Goal: Information Seeking & Learning: Compare options

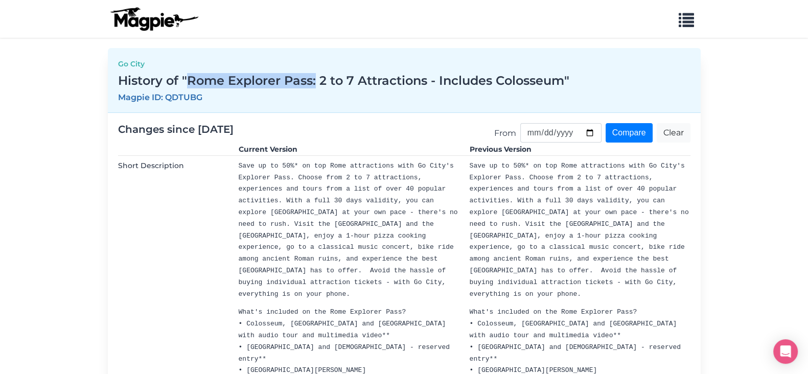
drag, startPoint x: 189, startPoint y: 81, endPoint x: 315, endPoint y: 80, distance: 125.7
click at [315, 80] on h3 "History of "Rome Explorer Pass: 2 to 7 Attractions - Includes Colosseum"" at bounding box center [404, 81] width 572 height 15
copy h3 "Rome Explorer Pass:"
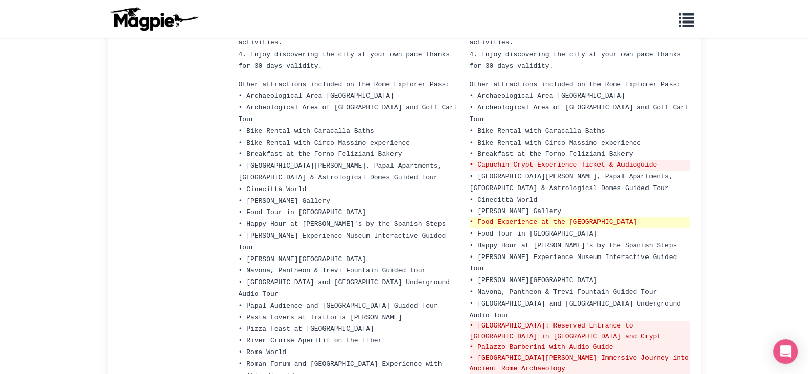
scroll to position [575, 0]
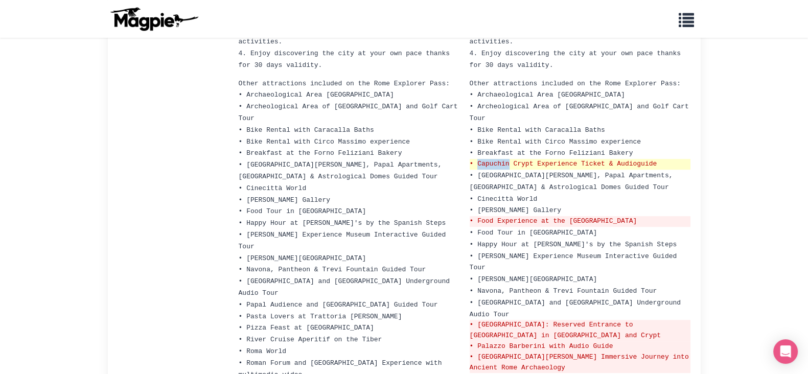
drag, startPoint x: 509, startPoint y: 103, endPoint x: 475, endPoint y: 100, distance: 33.9
click at [475, 159] on del "• Capuchin Crypt Experience Ticket & Audioguide" at bounding box center [580, 164] width 221 height 11
copy del "[DEMOGRAPHIC_DATA]"
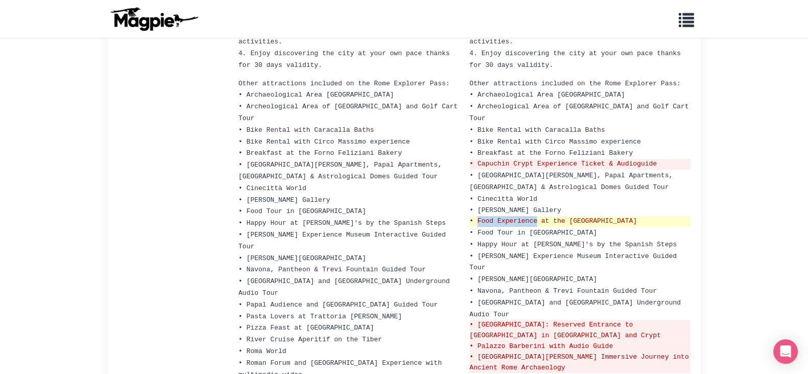
drag, startPoint x: 478, startPoint y: 156, endPoint x: 537, endPoint y: 154, distance: 59.3
click at [537, 216] on del "• Food Experience at the [GEOGRAPHIC_DATA]" at bounding box center [580, 221] width 221 height 11
drag, startPoint x: 569, startPoint y: 155, endPoint x: 631, endPoint y: 158, distance: 62.5
click at [631, 216] on del "• Food Experience at the [GEOGRAPHIC_DATA]" at bounding box center [580, 221] width 221 height 11
copy del "Trionfale Market"
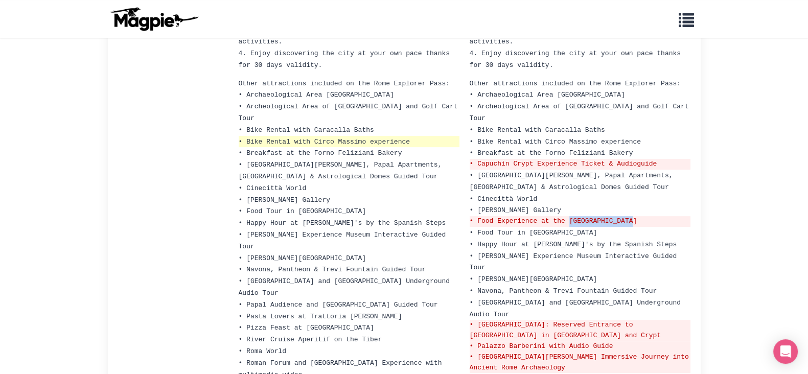
copy del "Trionfale Market"
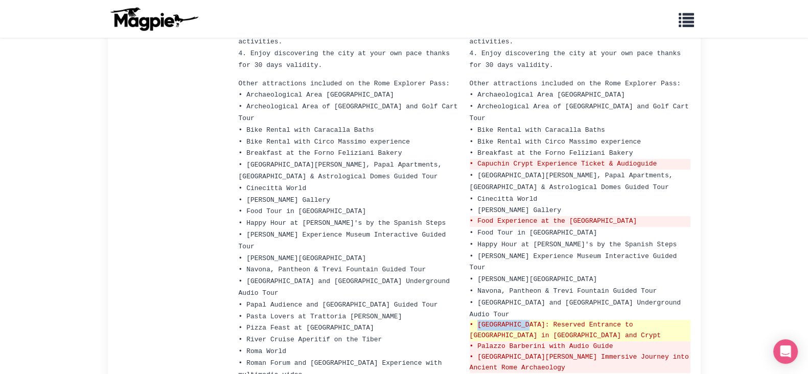
drag, startPoint x: 529, startPoint y: 258, endPoint x: 476, endPoint y: 256, distance: 53.2
click at [476, 320] on del "• [GEOGRAPHIC_DATA]: Reserved Entrance to [GEOGRAPHIC_DATA] in [GEOGRAPHIC_DATA…" at bounding box center [580, 330] width 221 height 21
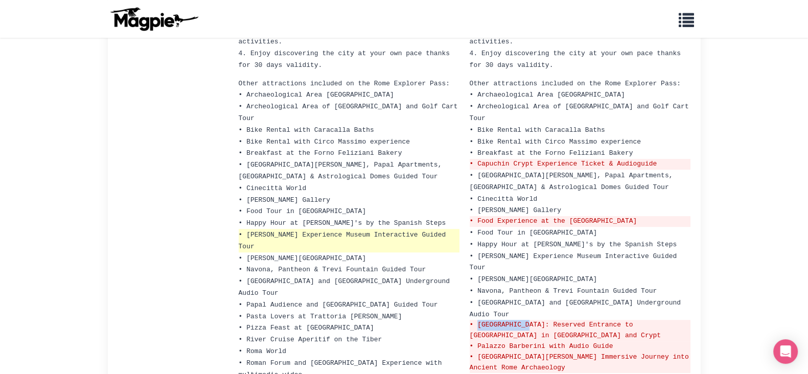
copy del "[GEOGRAPHIC_DATA]"
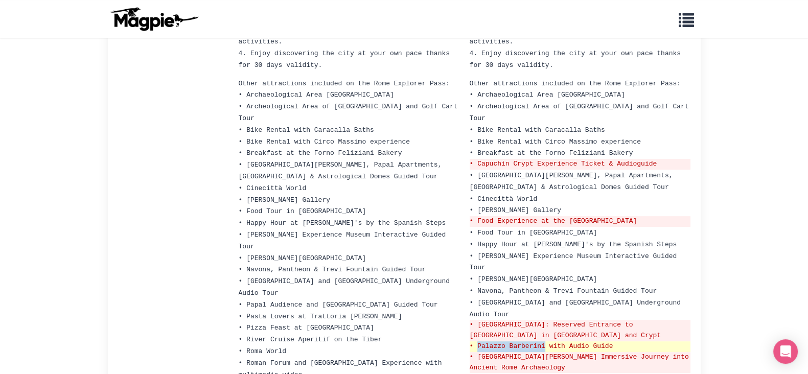
drag, startPoint x: 478, startPoint y: 275, endPoint x: 545, endPoint y: 277, distance: 67.0
click at [545, 341] on del "• Palazzo Barberini with Audio Guide" at bounding box center [580, 346] width 221 height 11
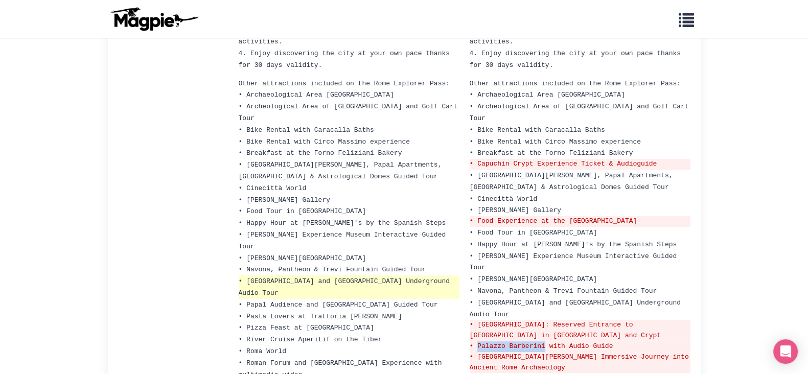
copy del "Palazzo Barberini"
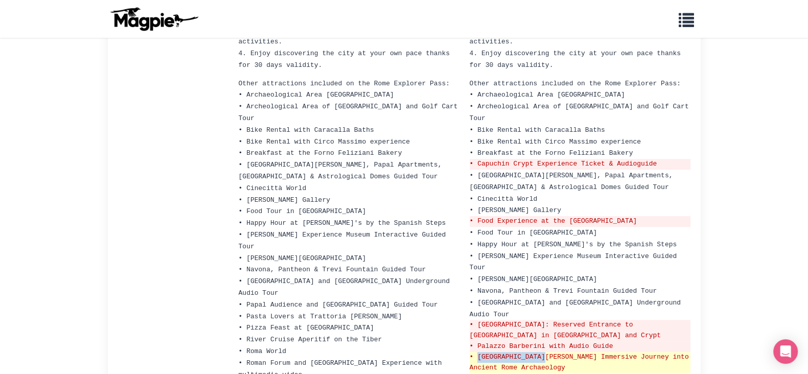
drag, startPoint x: 478, startPoint y: 289, endPoint x: 544, endPoint y: 287, distance: 66.0
click at [544, 352] on del "• [GEOGRAPHIC_DATA][PERSON_NAME] Immersive Journey into Ancient Rome Archaeology" at bounding box center [580, 362] width 221 height 21
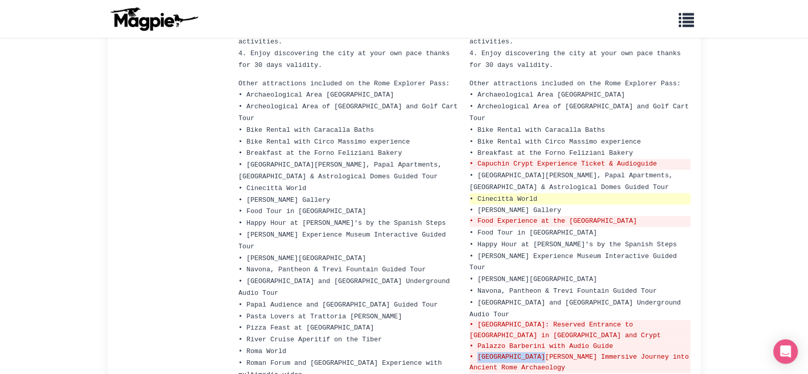
copy del "[GEOGRAPHIC_DATA][PERSON_NAME]"
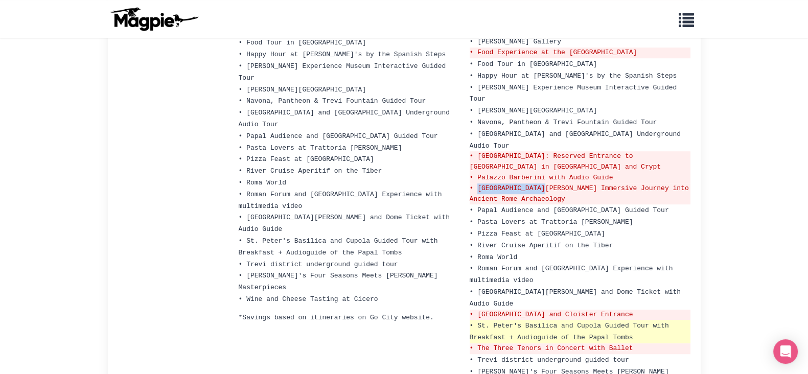
scroll to position [760, 0]
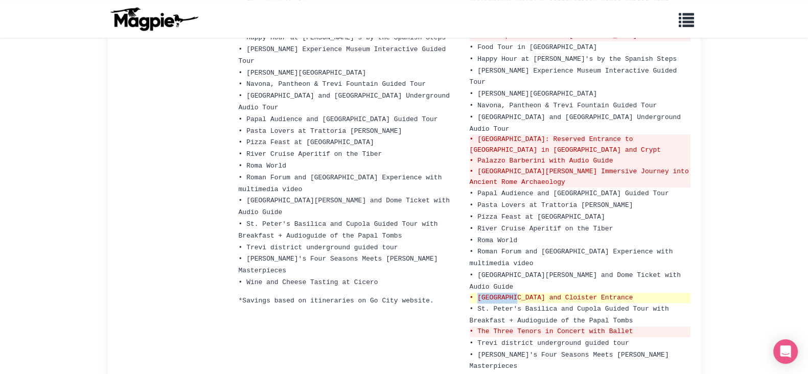
drag, startPoint x: 519, startPoint y: 222, endPoint x: 475, endPoint y: 221, distance: 43.5
click at [476, 293] on del "• [GEOGRAPHIC_DATA] and Cloister Entrance" at bounding box center [580, 298] width 221 height 11
copy del "St. [PERSON_NAME]’s"
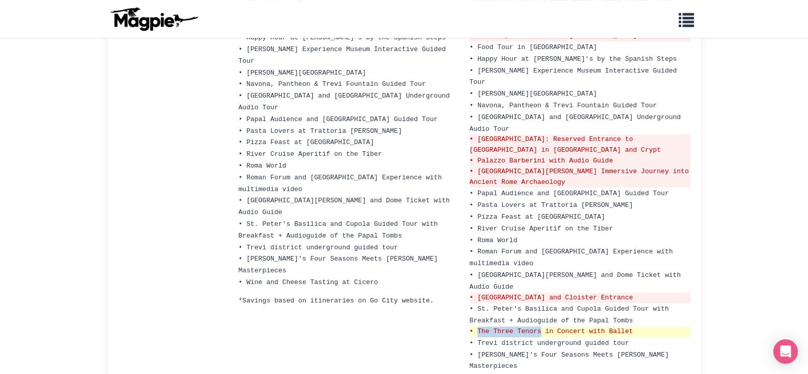
drag, startPoint x: 477, startPoint y: 256, endPoint x: 539, endPoint y: 253, distance: 61.9
click at [539, 327] on del "• The Three Tenors in Concert with Ballet" at bounding box center [580, 332] width 221 height 11
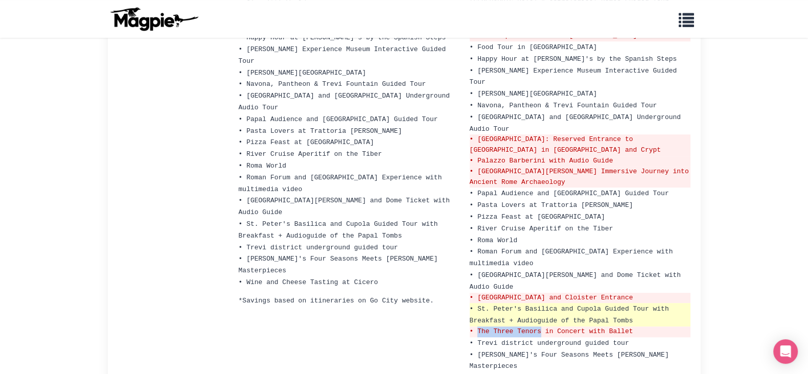
copy del "The Three Tenors"
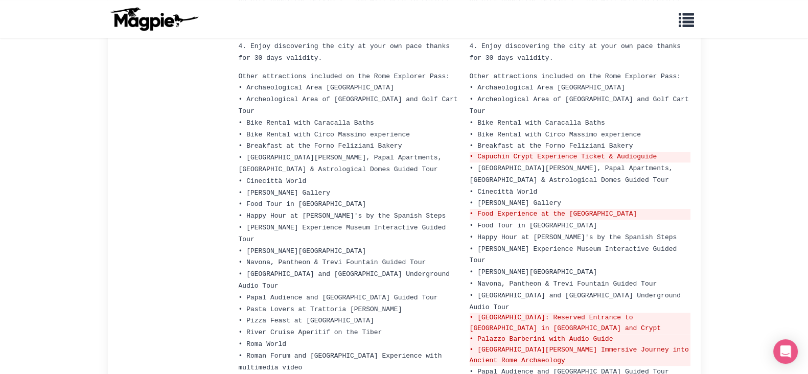
scroll to position [569, 0]
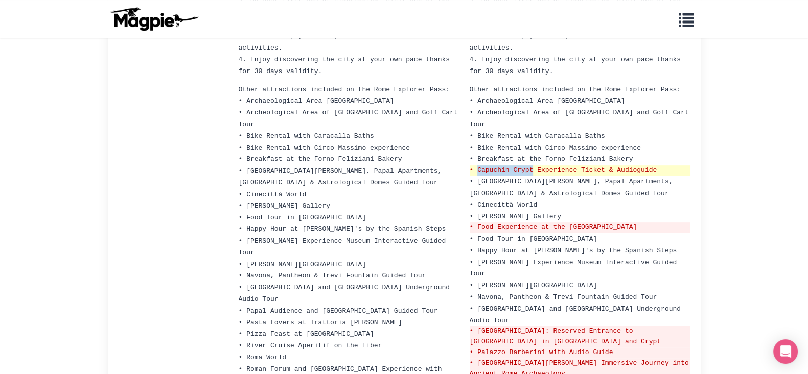
drag, startPoint x: 476, startPoint y: 106, endPoint x: 532, endPoint y: 106, distance: 56.2
click at [532, 165] on del "• Capuchin Crypt Experience Ticket & Audioguide" at bounding box center [580, 170] width 221 height 11
copy del "[DEMOGRAPHIC_DATA] Crypt"
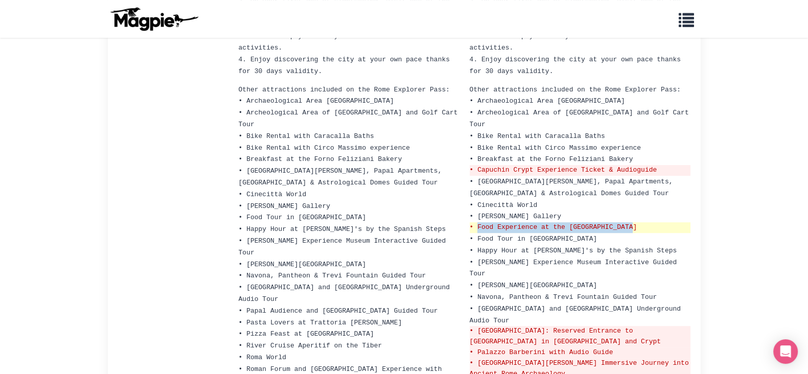
drag, startPoint x: 476, startPoint y: 165, endPoint x: 633, endPoint y: 162, distance: 156.9
click at [633, 222] on del "• Food Experience at the [GEOGRAPHIC_DATA]" at bounding box center [580, 227] width 221 height 11
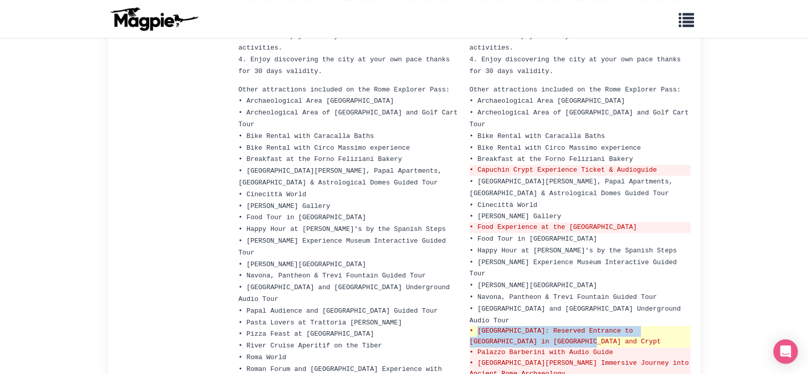
drag, startPoint x: 560, startPoint y: 270, endPoint x: 479, endPoint y: 259, distance: 82.0
click at [479, 326] on del "• [GEOGRAPHIC_DATA]: Reserved Entrance to [GEOGRAPHIC_DATA] in [GEOGRAPHIC_DATA…" at bounding box center [580, 336] width 221 height 21
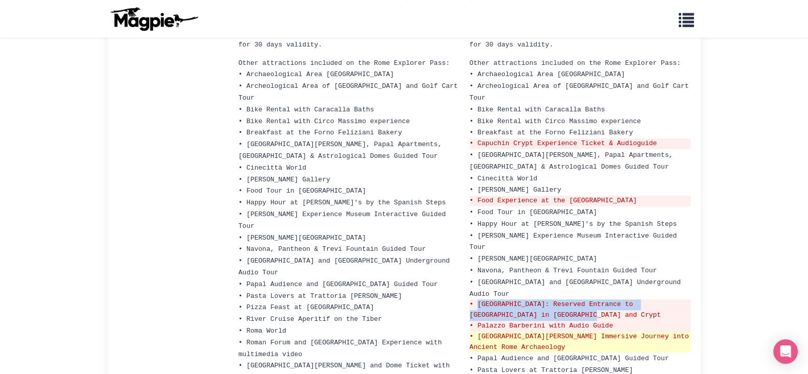
scroll to position [633, 0]
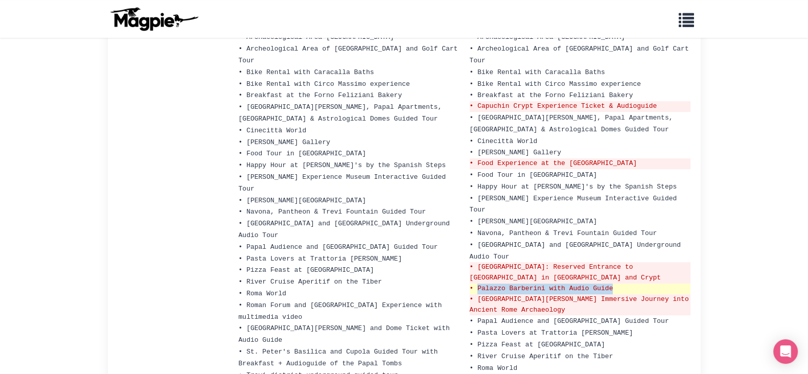
drag, startPoint x: 621, startPoint y: 218, endPoint x: 477, endPoint y: 221, distance: 144.1
click at [477, 284] on del "• Palazzo Barberini with Audio Guide" at bounding box center [580, 289] width 221 height 11
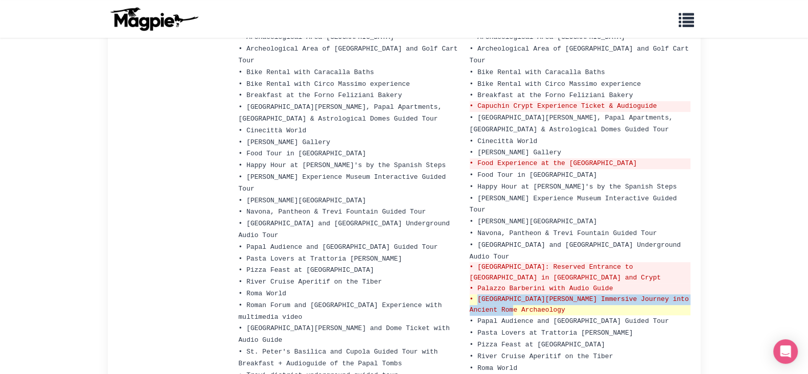
drag, startPoint x: 518, startPoint y: 241, endPoint x: 477, endPoint y: 230, distance: 42.3
click at [477, 294] on del "• [GEOGRAPHIC_DATA][PERSON_NAME] Immersive Journey into Ancient Rome Archaeology" at bounding box center [580, 304] width 221 height 21
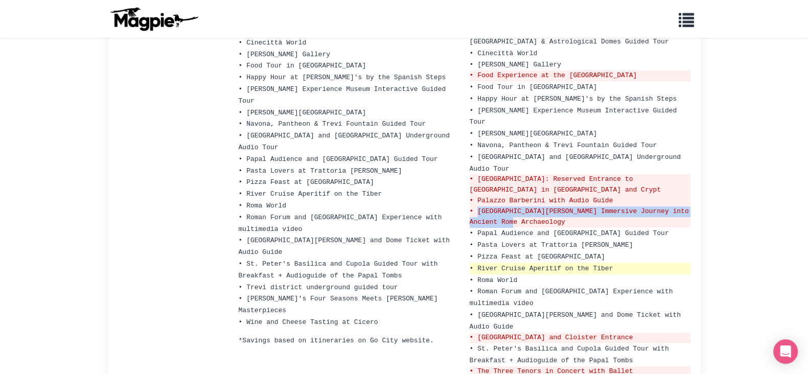
scroll to position [760, 0]
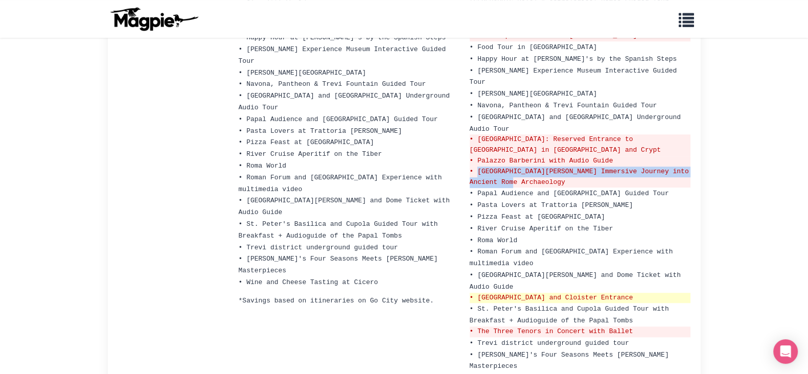
drag, startPoint x: 644, startPoint y: 224, endPoint x: 478, endPoint y: 223, distance: 166.1
click at [478, 293] on del "• [GEOGRAPHIC_DATA] and Cloister Entrance" at bounding box center [580, 298] width 221 height 11
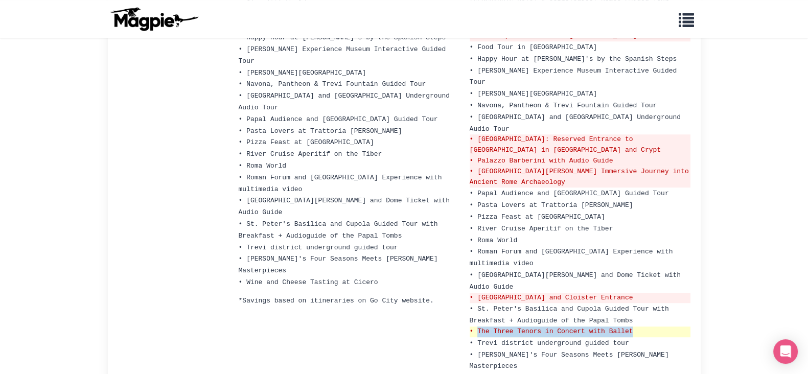
drag, startPoint x: 637, startPoint y: 253, endPoint x: 478, endPoint y: 254, distance: 159.4
click at [478, 327] on del "• The Three Tenors in Concert with Ballet" at bounding box center [580, 332] width 221 height 11
